Goal: Find specific page/section: Find specific page/section

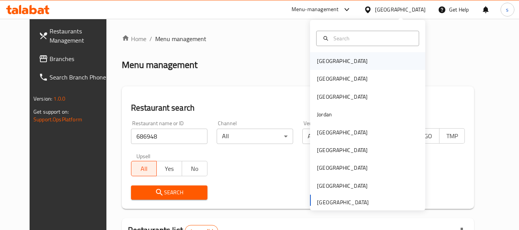
click at [330, 60] on div "[GEOGRAPHIC_DATA]" at bounding box center [342, 61] width 63 height 18
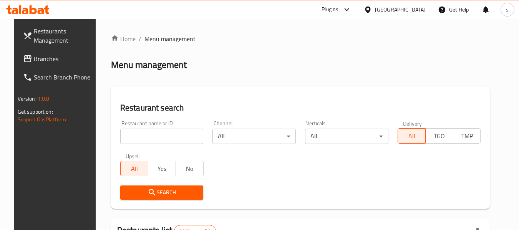
click at [142, 139] on input "search" at bounding box center [161, 136] width 83 height 15
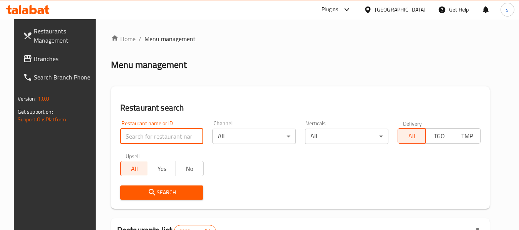
click at [49, 59] on span "Branches" at bounding box center [64, 58] width 61 height 9
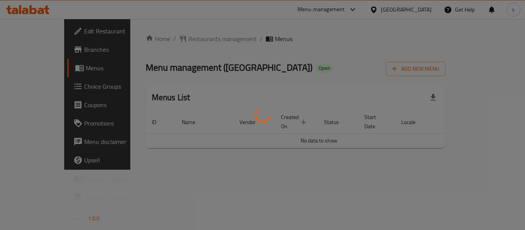
click at [200, 13] on div at bounding box center [262, 115] width 525 height 230
click at [281, 29] on div at bounding box center [262, 115] width 525 height 230
click at [176, 39] on div at bounding box center [262, 115] width 525 height 230
click at [211, 27] on div at bounding box center [262, 115] width 525 height 230
click at [175, 39] on div at bounding box center [262, 115] width 525 height 230
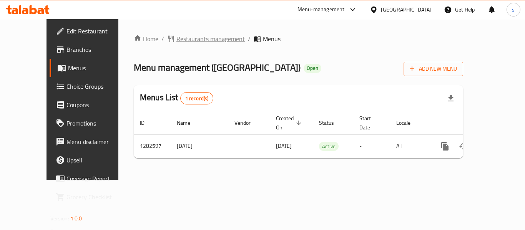
click at [176, 40] on span "Restaurants management" at bounding box center [210, 38] width 68 height 9
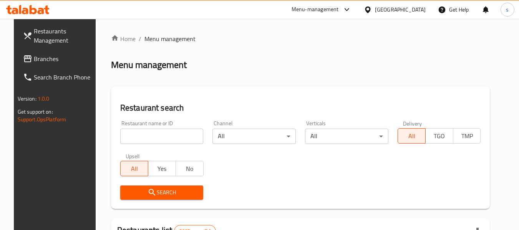
click at [147, 136] on input "search" at bounding box center [161, 136] width 83 height 15
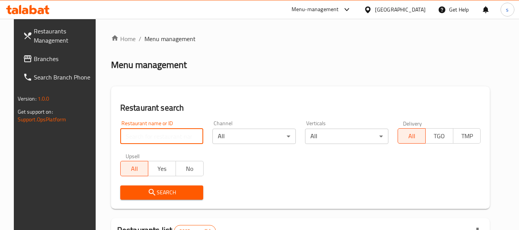
paste input "694897"
type input "694897"
click button "Search" at bounding box center [161, 193] width 83 height 14
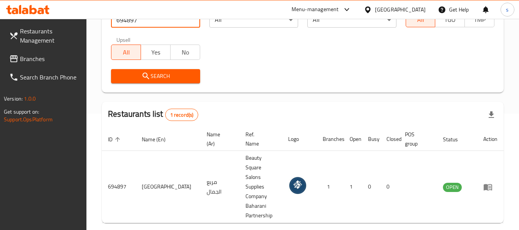
scroll to position [122, 0]
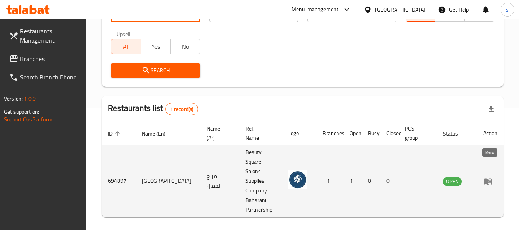
click at [488, 177] on icon "enhanced table" at bounding box center [487, 181] width 9 height 9
